Goal: Transaction & Acquisition: Purchase product/service

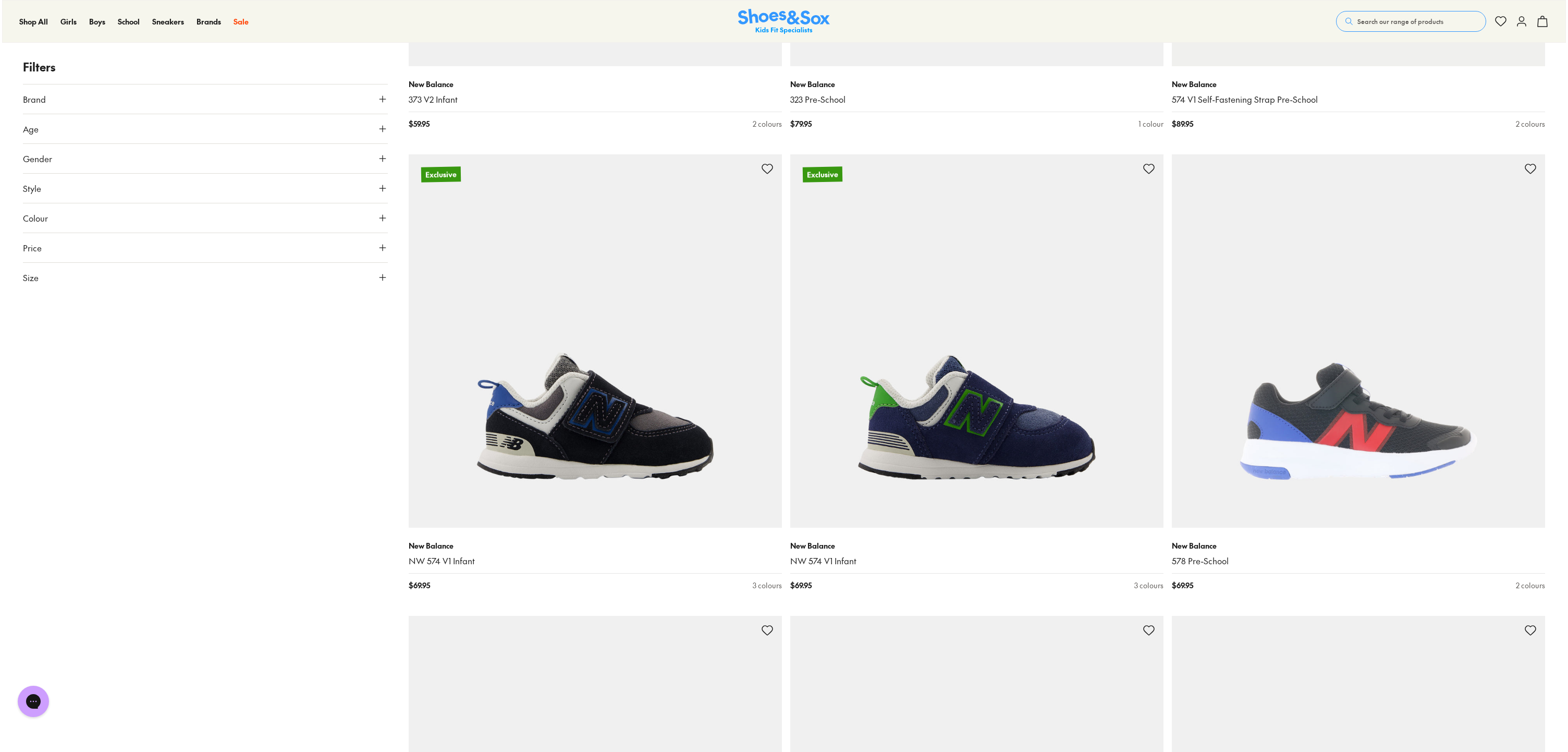
scroll to position [2368, 0]
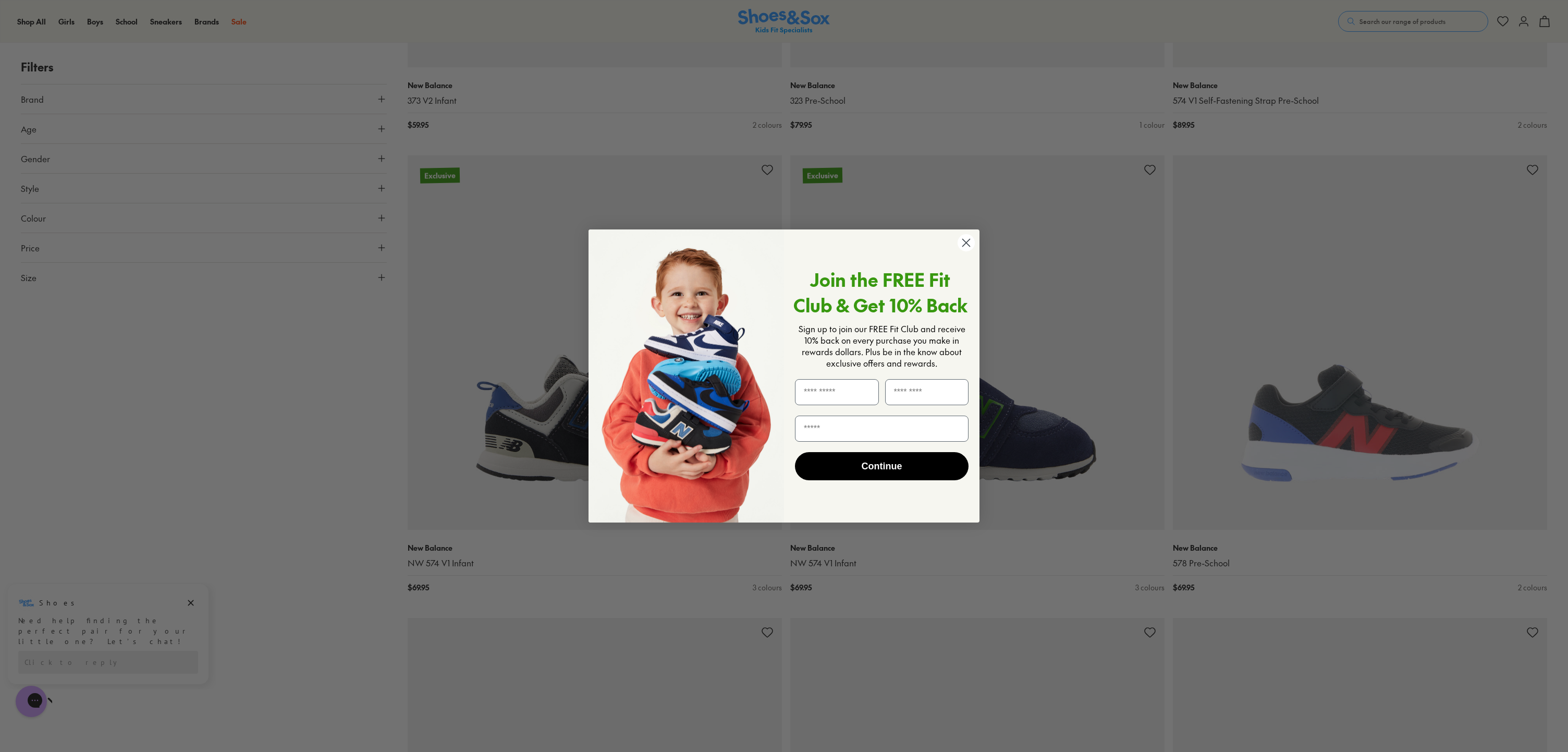
click at [965, 245] on circle "Close dialog" at bounding box center [966, 243] width 17 height 17
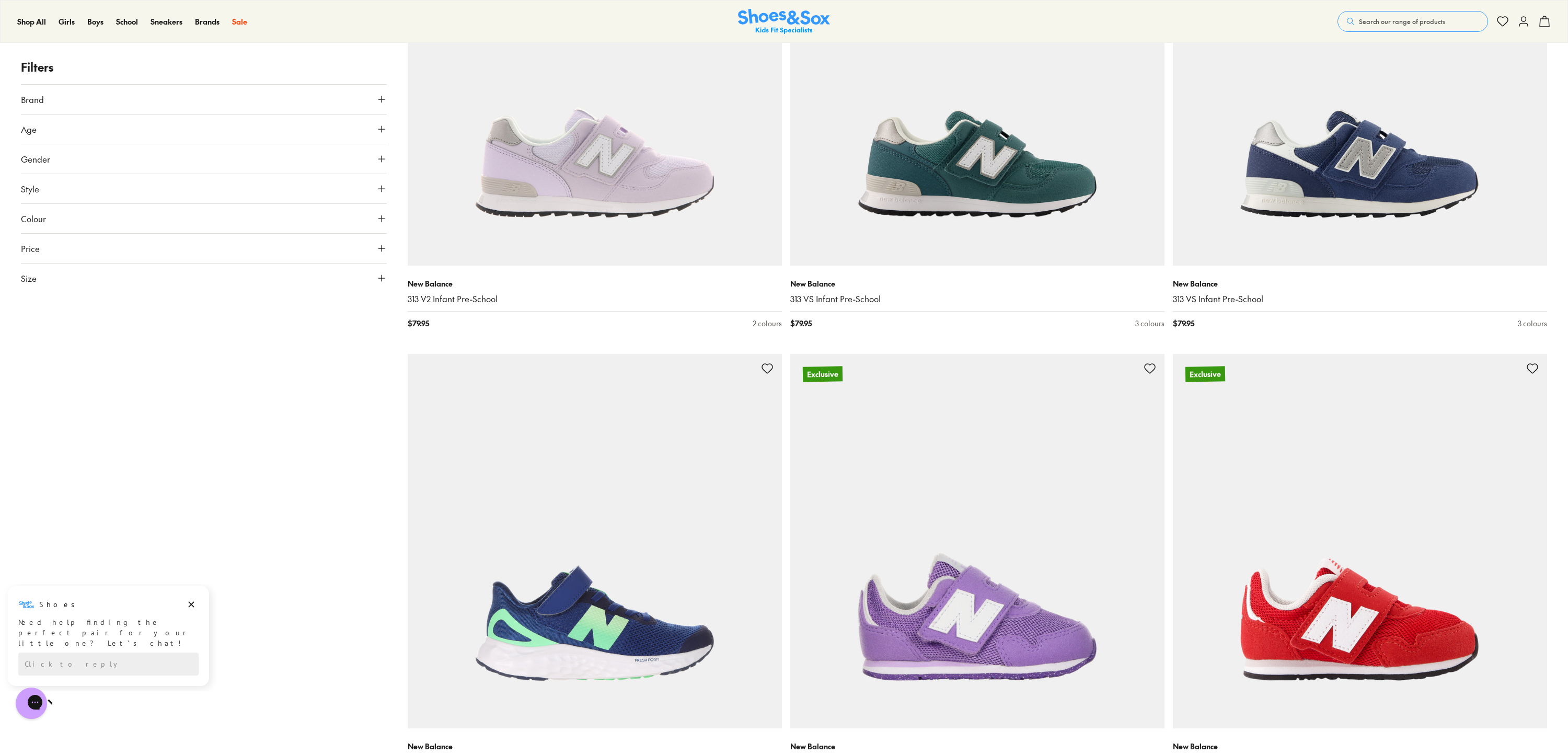
scroll to position [4322, 0]
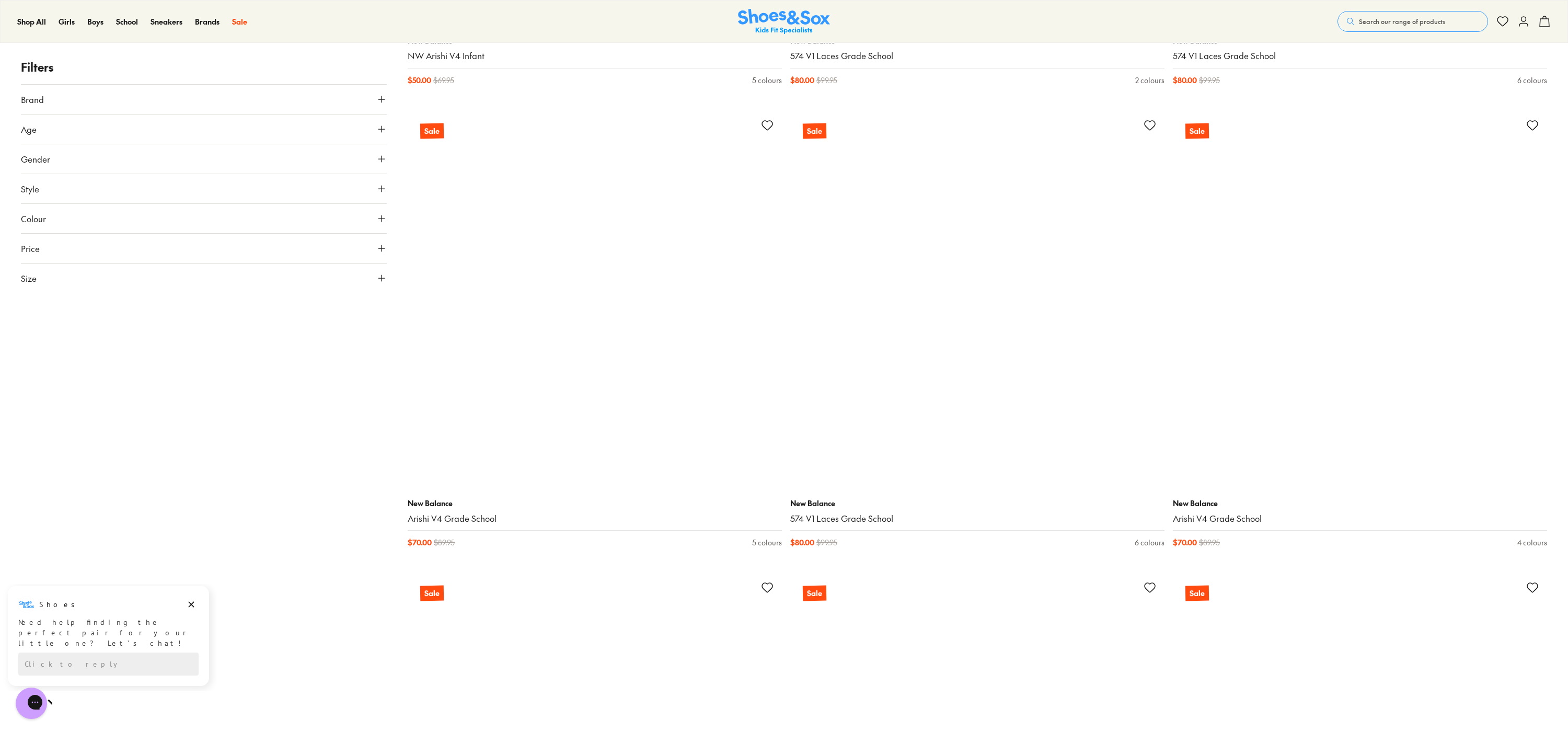
scroll to position [8999, 0]
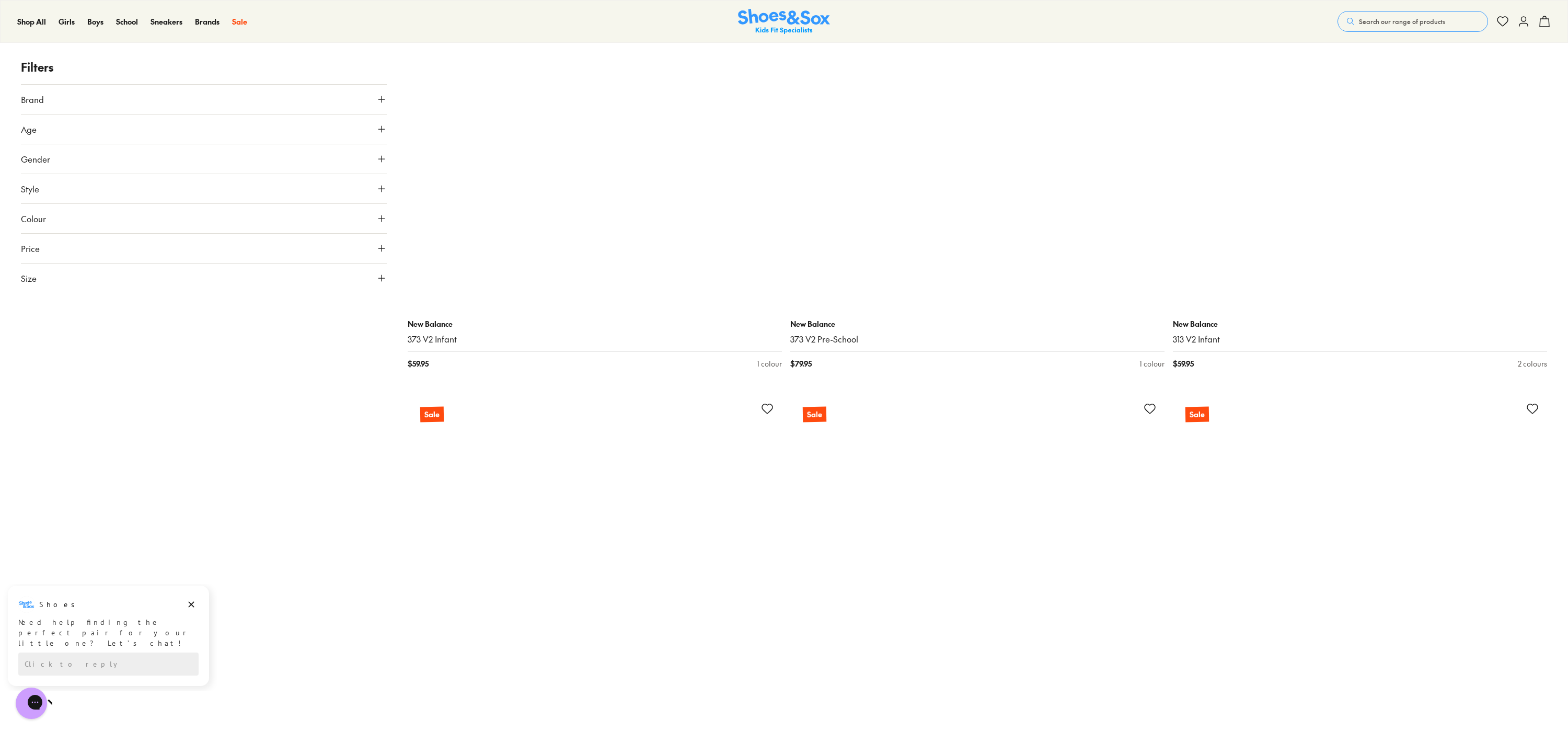
scroll to position [11204, 0]
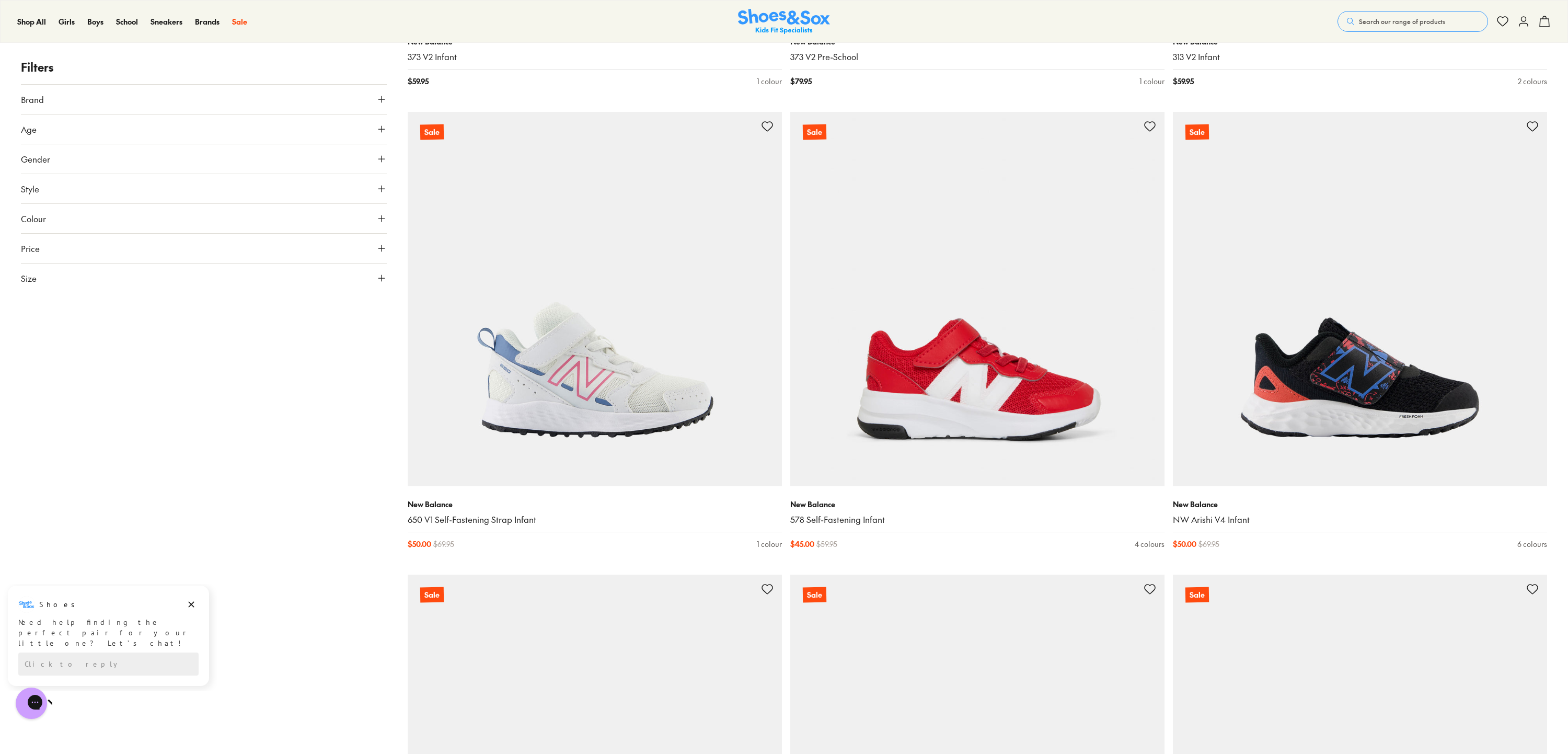
click at [384, 274] on icon at bounding box center [381, 278] width 10 height 10
click at [50, 440] on button "21" at bounding box center [37, 442] width 34 height 25
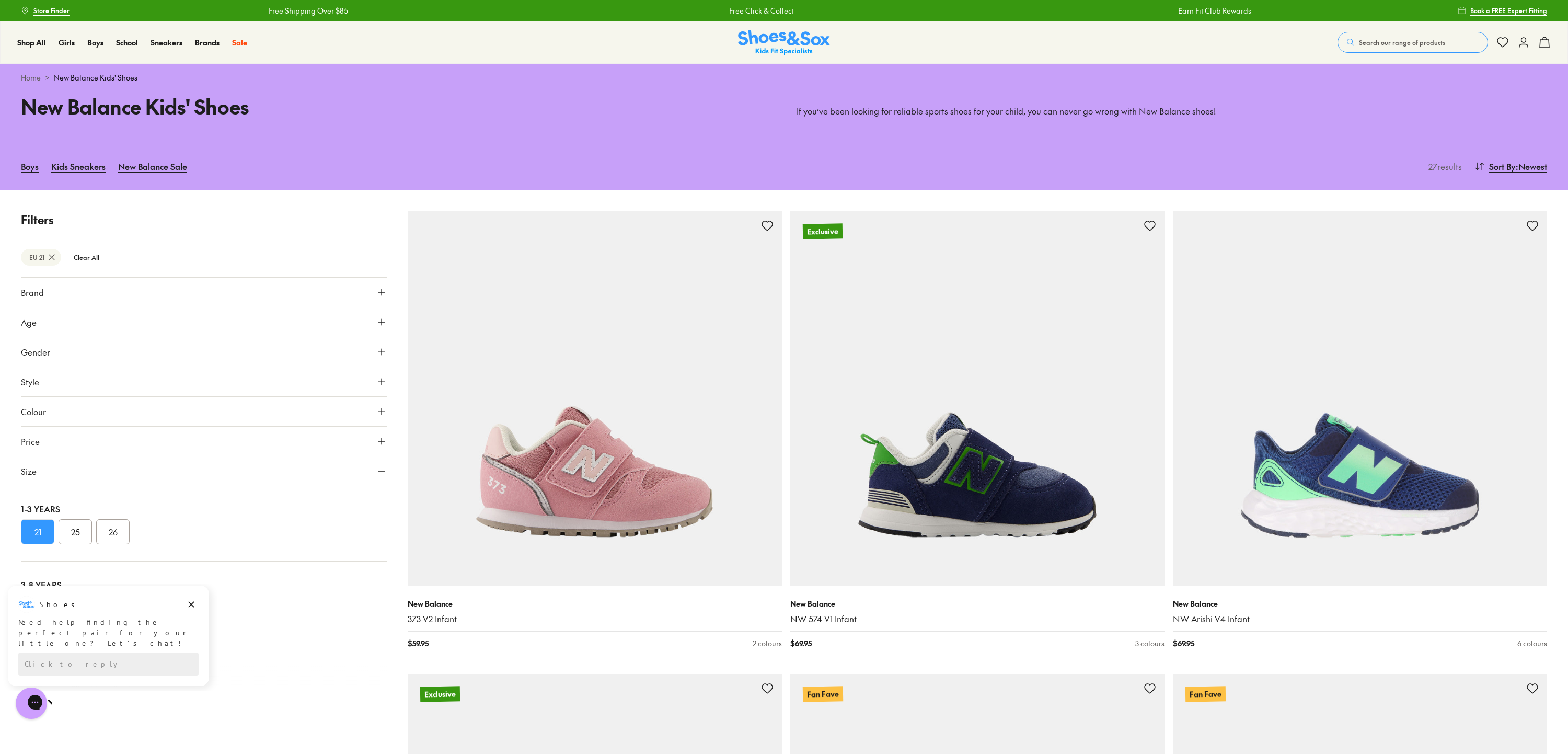
scroll to position [111, 0]
click at [90, 532] on button "25" at bounding box center [75, 524] width 34 height 25
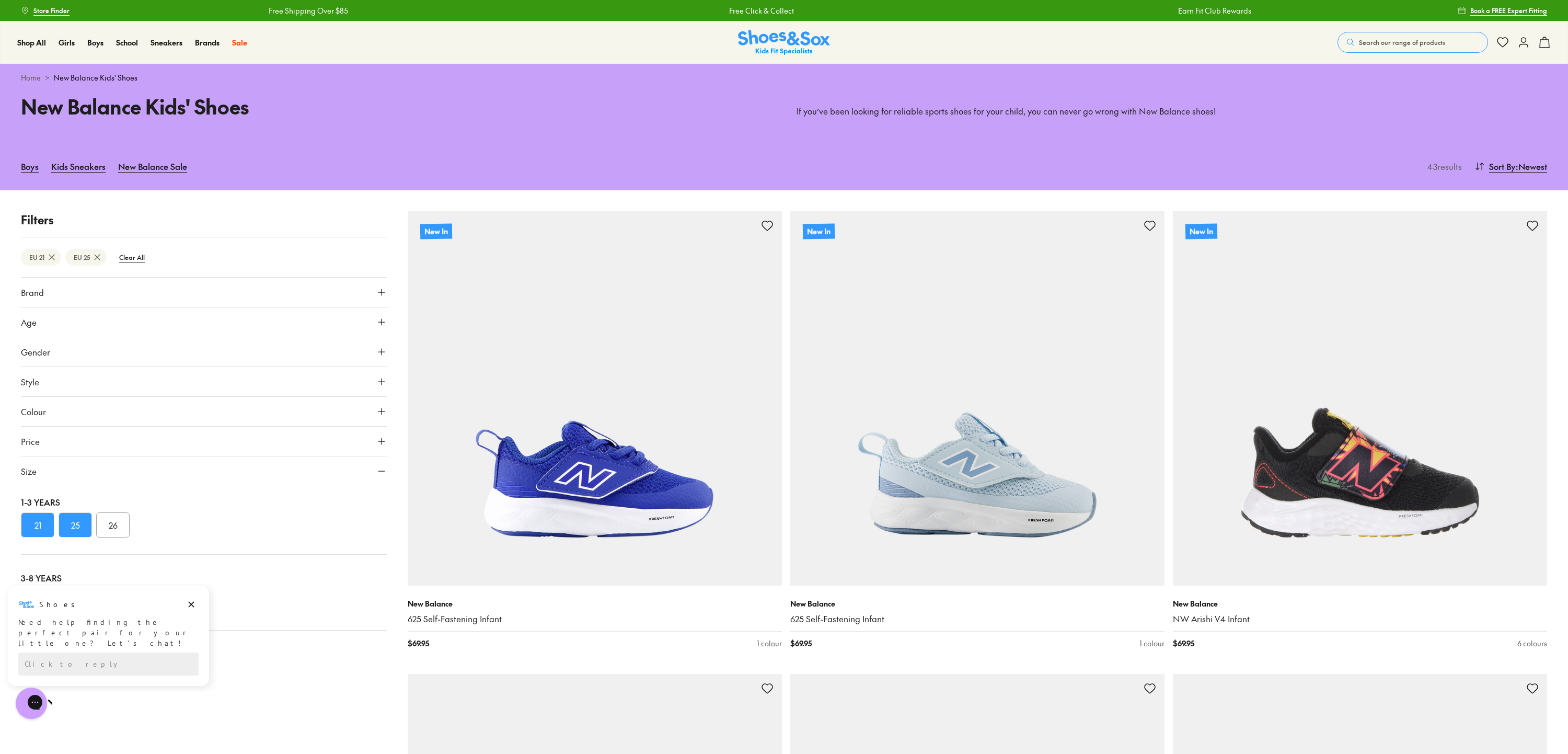
click at [117, 526] on button "26" at bounding box center [113, 524] width 34 height 25
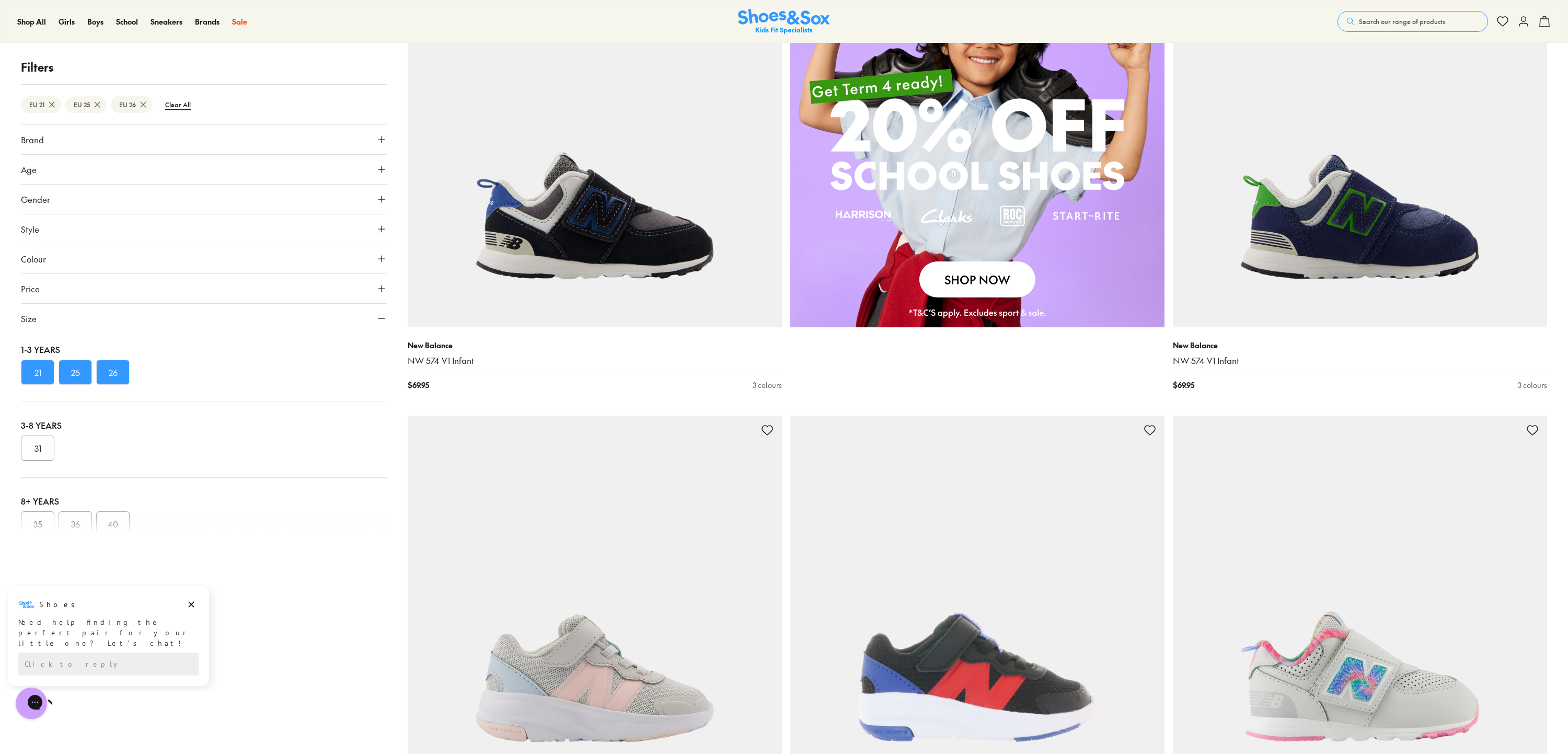
scroll to position [1510, 0]
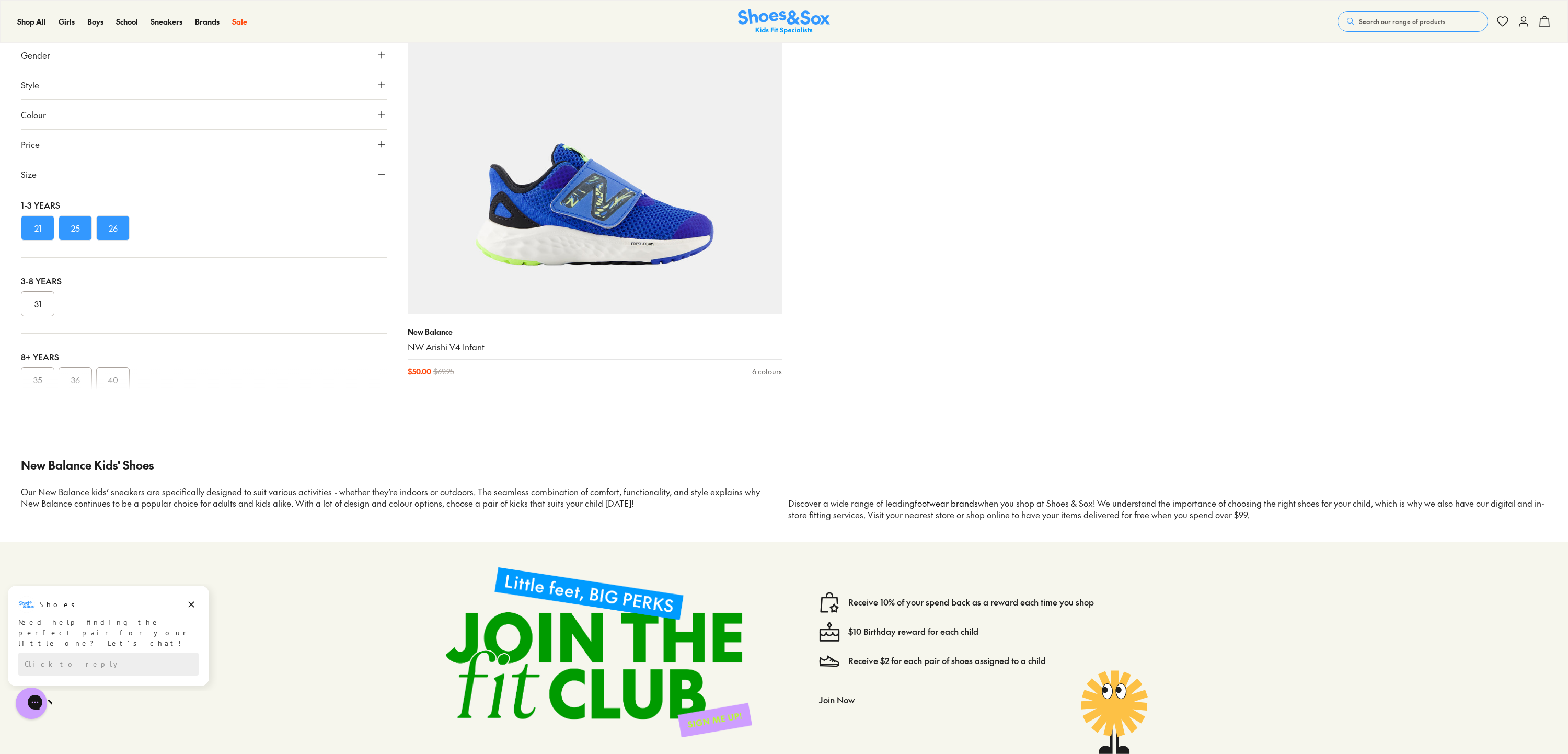
scroll to position [6756, 0]
